Goal: Register for event/course

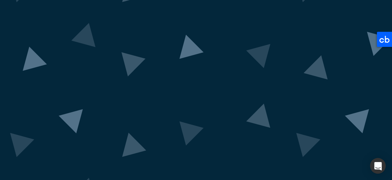
scroll to position [48, 0]
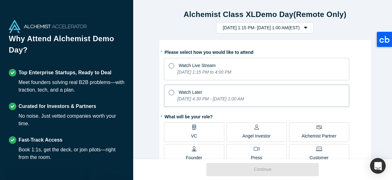
click at [170, 93] on icon at bounding box center [172, 92] width 6 height 6
click at [0, 0] on input "Watch Later [DATE] 4:30 PM - [DATE] 1:00 AM" at bounding box center [0, 0] width 0 height 0
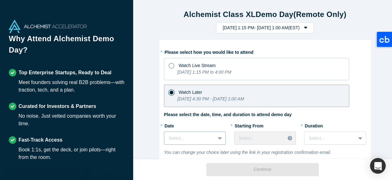
click at [217, 137] on div "Select..." at bounding box center [195, 137] width 62 height 13
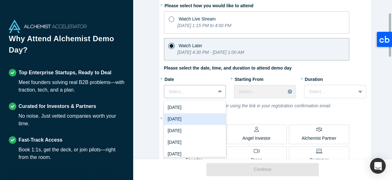
click at [207, 118] on div "[DATE]" at bounding box center [195, 119] width 62 height 12
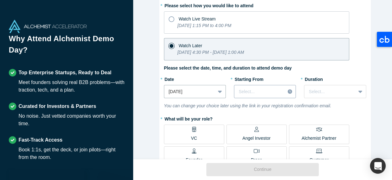
click at [261, 93] on div at bounding box center [260, 92] width 42 height 8
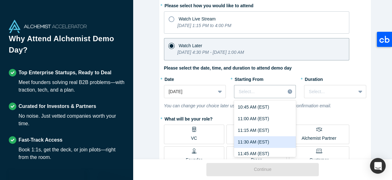
scroll to position [502, 0]
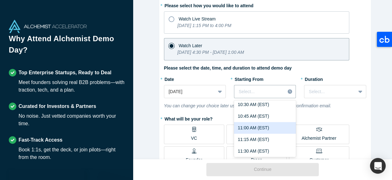
click at [263, 124] on div "11:00 AM (EST)" at bounding box center [265, 128] width 62 height 12
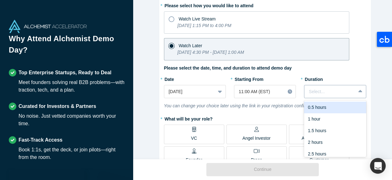
click at [360, 90] on div at bounding box center [361, 91] width 10 height 11
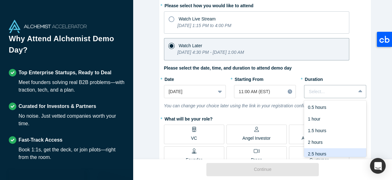
click at [339, 150] on div "2.5 hours" at bounding box center [335, 154] width 62 height 12
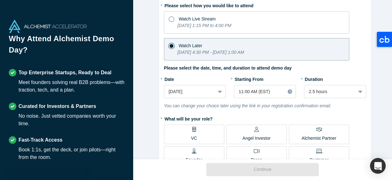
click at [188, 132] on label "VC" at bounding box center [194, 133] width 60 height 19
click at [0, 0] on input "VC" at bounding box center [0, 0] width 0 height 0
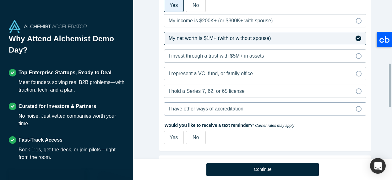
scroll to position [266, 0]
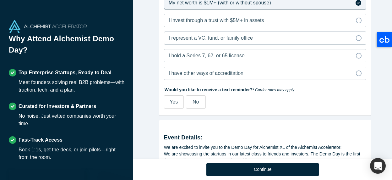
click at [166, 100] on label "Yes" at bounding box center [174, 101] width 20 height 13
click at [0, 0] on input "Yes" at bounding box center [0, 0] width 0 height 0
select select "US"
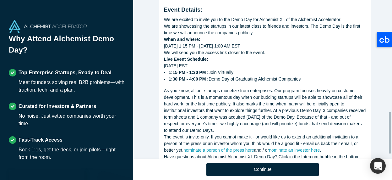
scroll to position [448, 0]
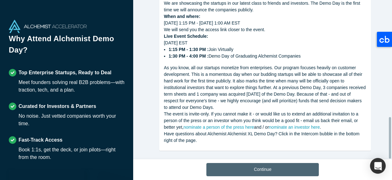
click at [225, 168] on button "Continue" at bounding box center [262, 169] width 112 height 13
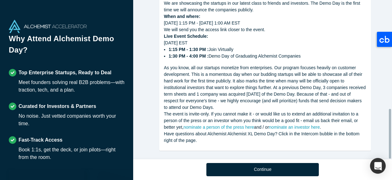
scroll to position [345, 0]
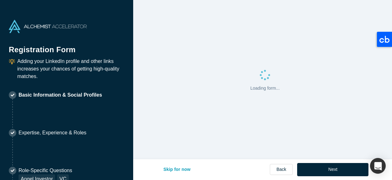
select select "US"
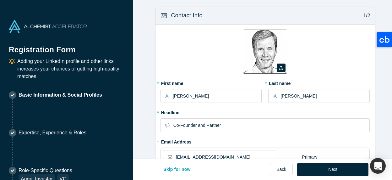
type input "[GEOGRAPHIC_DATA], [GEOGRAPHIC_DATA], [GEOGRAPHIC_DATA]"
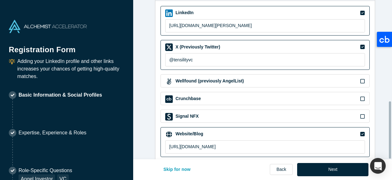
scroll to position [280, 0]
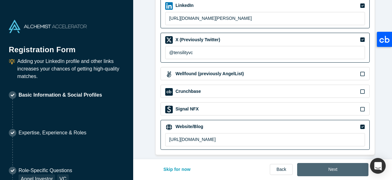
click at [327, 167] on button "Next" at bounding box center [332, 169] width 71 height 13
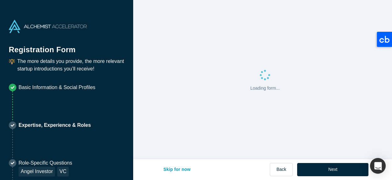
scroll to position [0, 0]
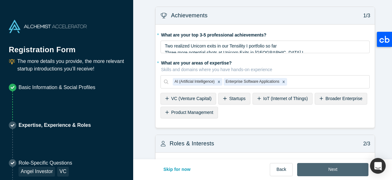
click at [332, 168] on button "Next" at bounding box center [332, 169] width 71 height 13
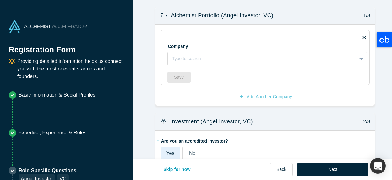
scroll to position [94, 0]
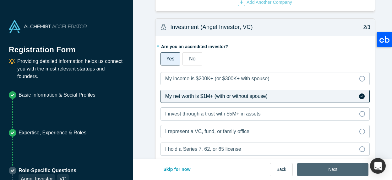
click at [322, 170] on button "Next" at bounding box center [332, 169] width 71 height 13
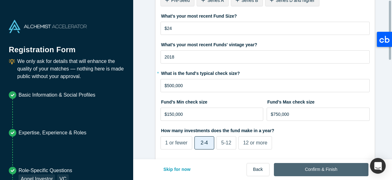
scroll to position [0, 0]
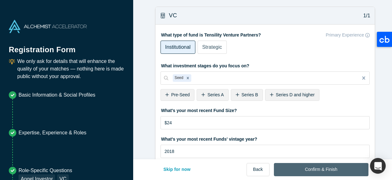
click at [317, 168] on button "Confirm & Finish" at bounding box center [321, 169] width 94 height 13
